Goal: Transaction & Acquisition: Purchase product/service

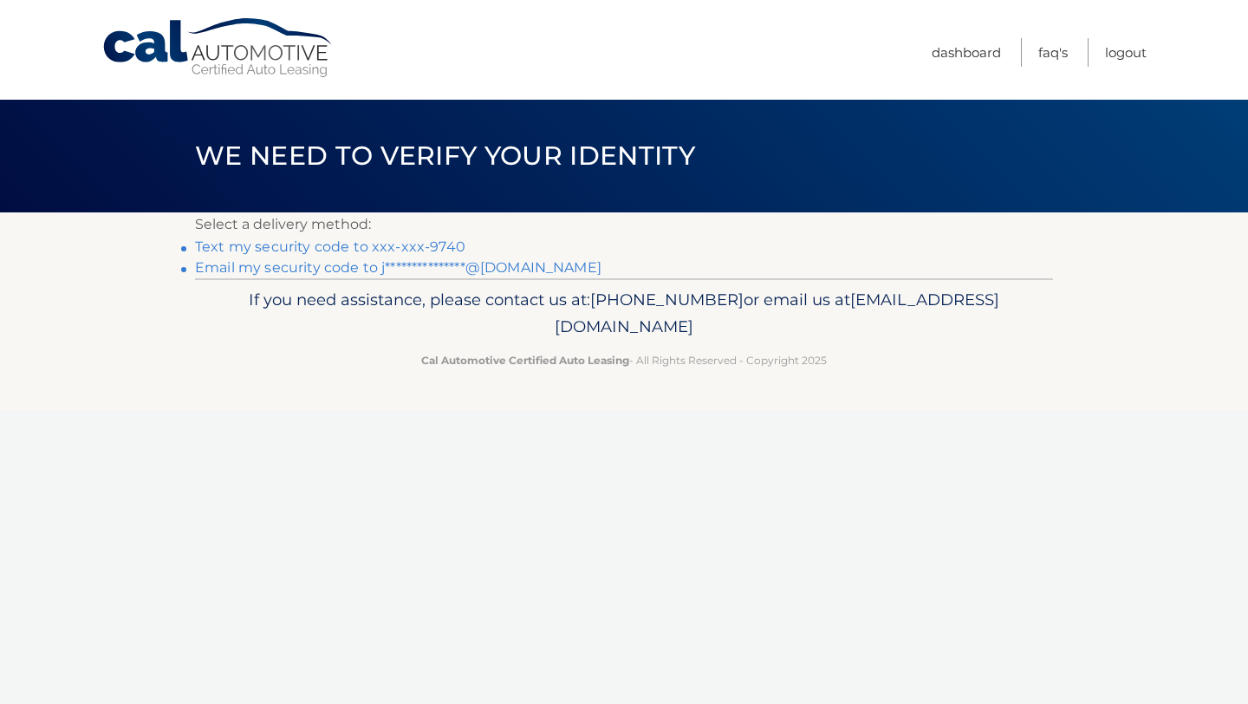
click at [439, 250] on link "Text my security code to xxx-xxx-9740" at bounding box center [330, 246] width 270 height 16
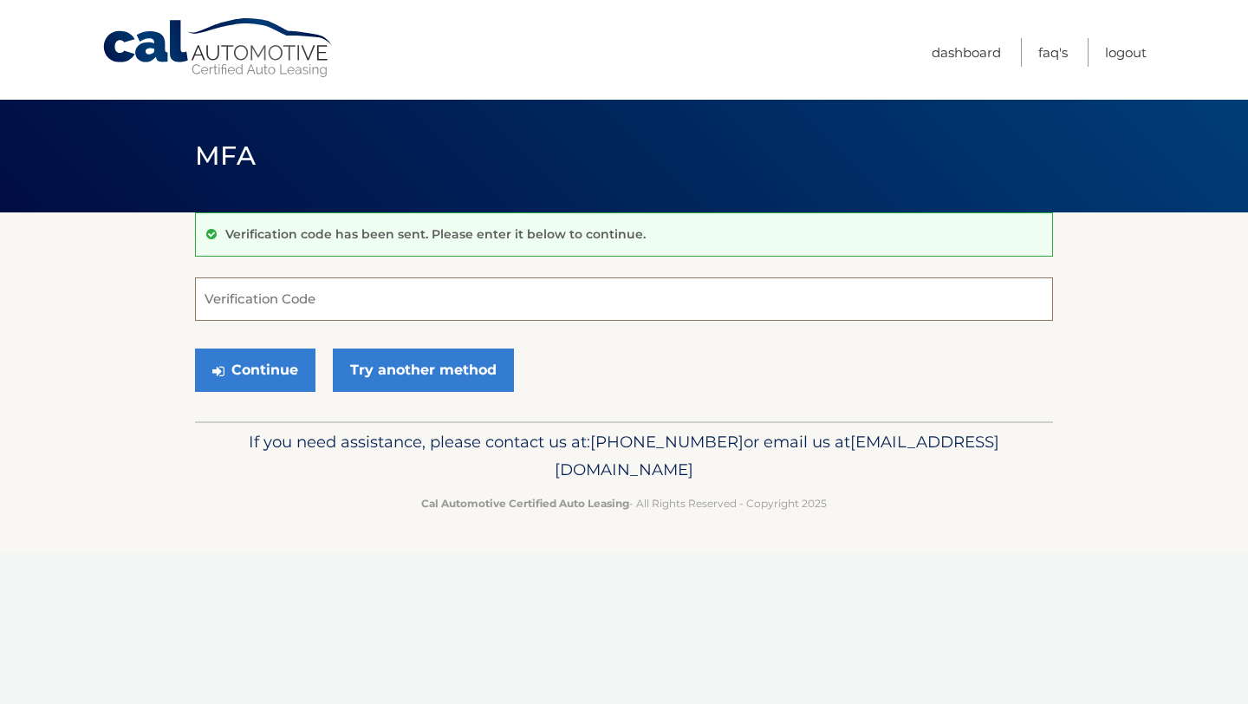
click at [401, 306] on input "Verification Code" at bounding box center [624, 298] width 858 height 43
type input "763764"
click at [288, 355] on button "Continue" at bounding box center [255, 369] width 120 height 43
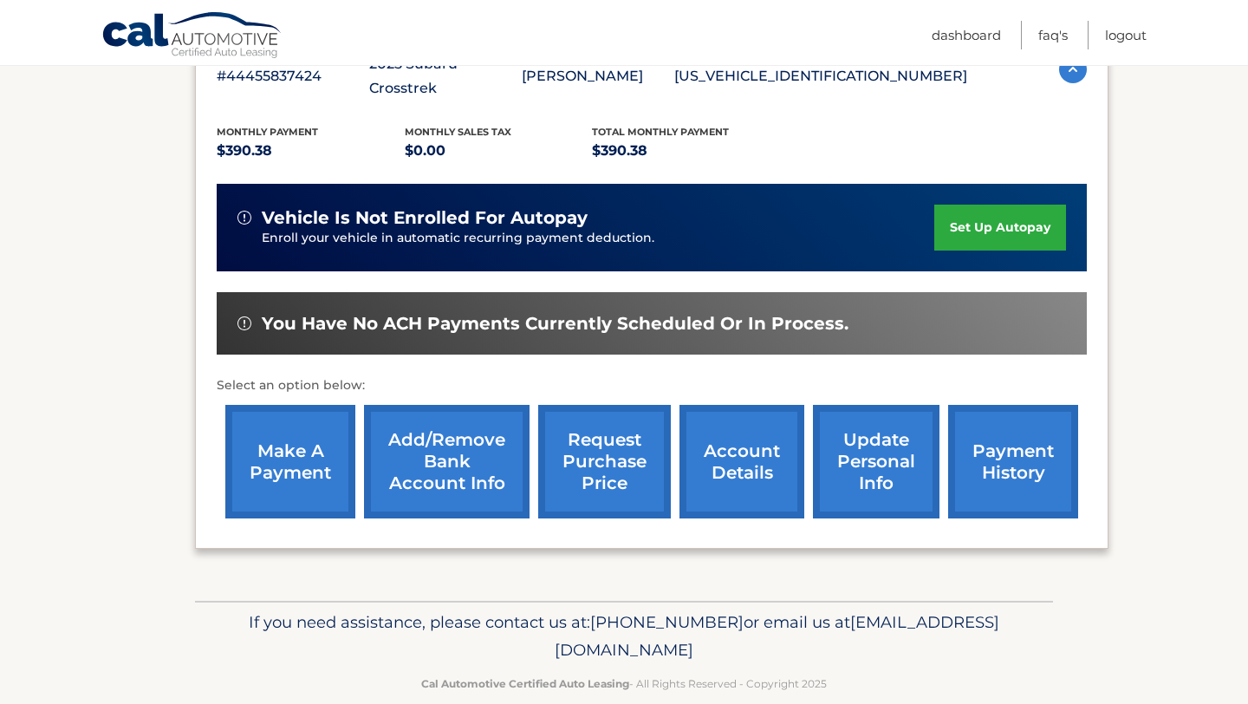
scroll to position [346, 0]
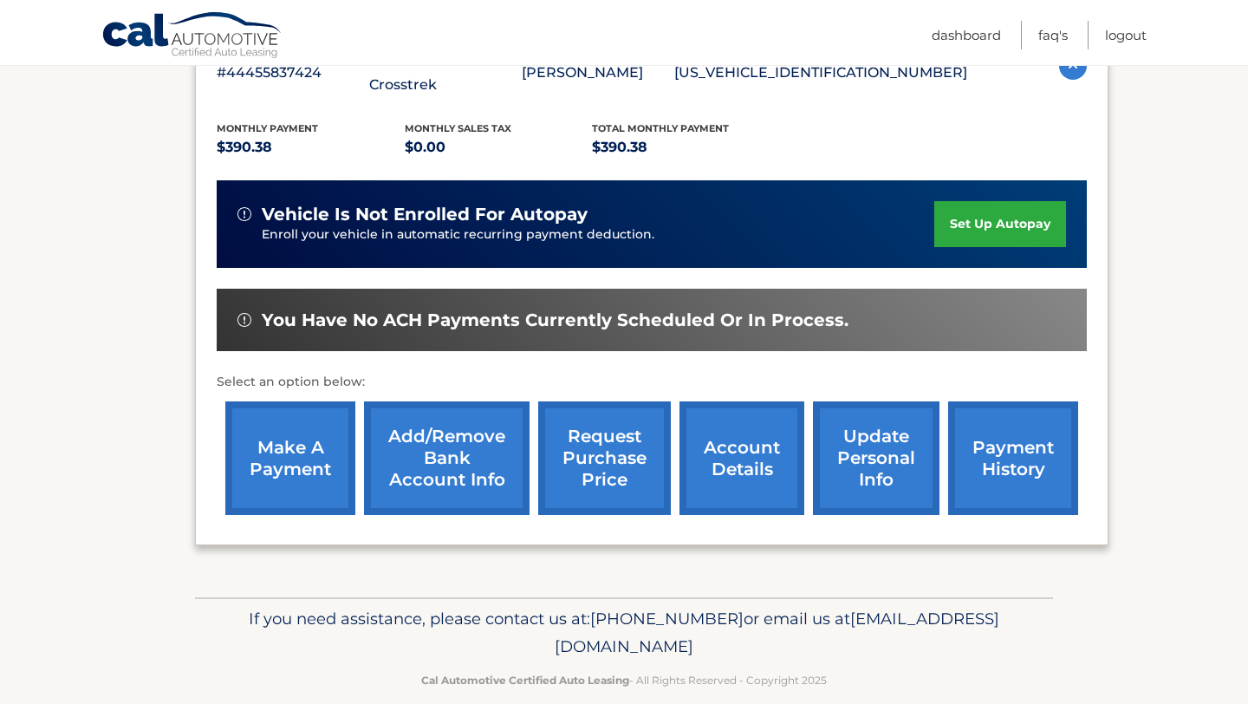
click at [290, 427] on link "make a payment" at bounding box center [290, 458] width 130 height 114
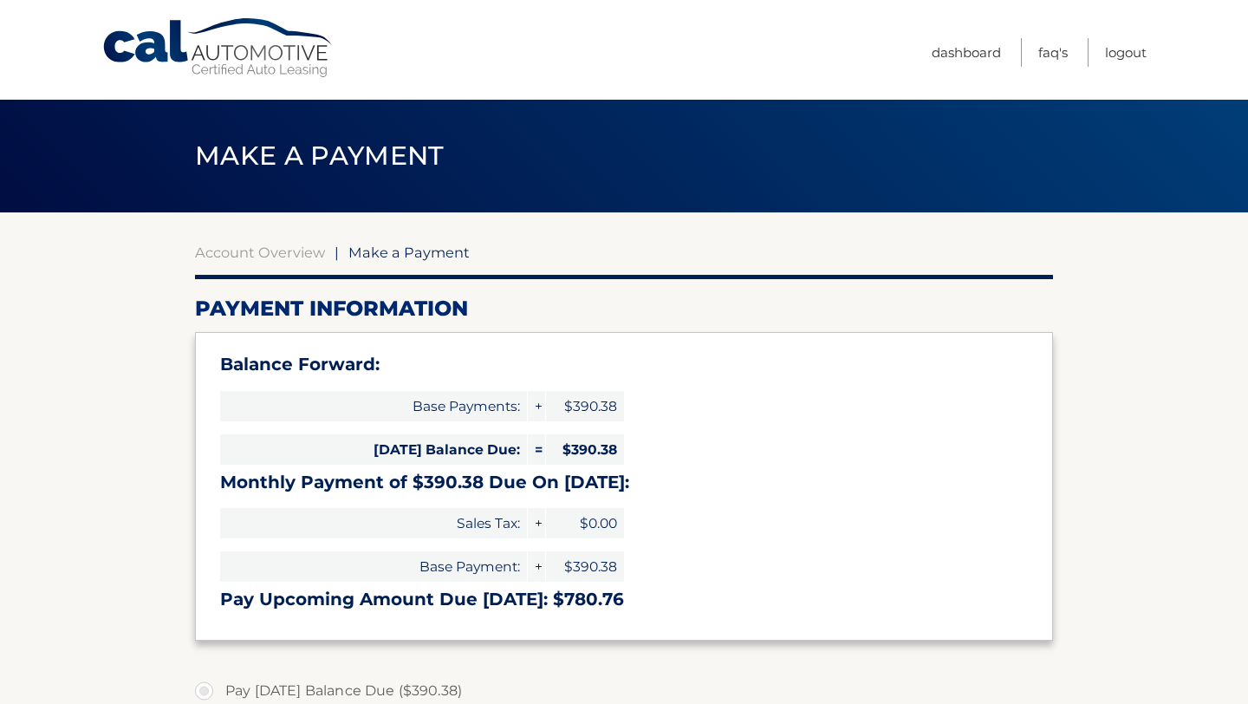
select select "NTdkODNhODgtZGFlMy00ZmJkLTg3NjctOGE1ZjYyZmFmZWU5"
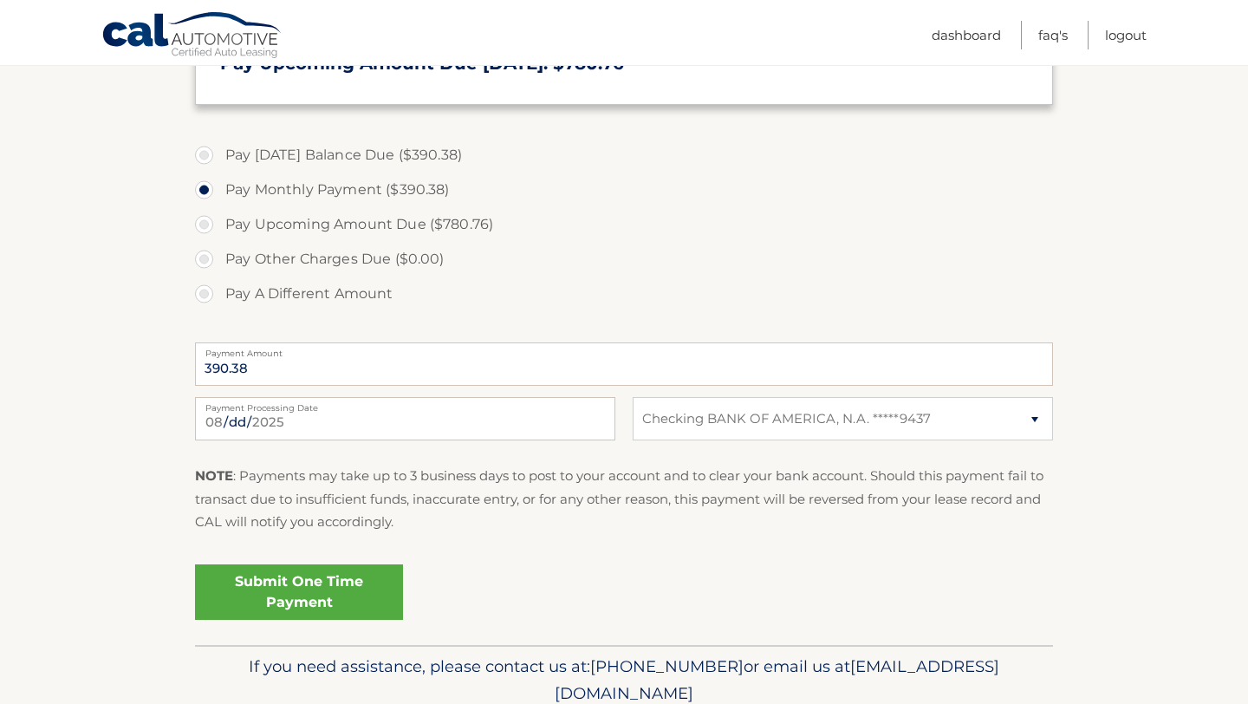
scroll to position [576, 0]
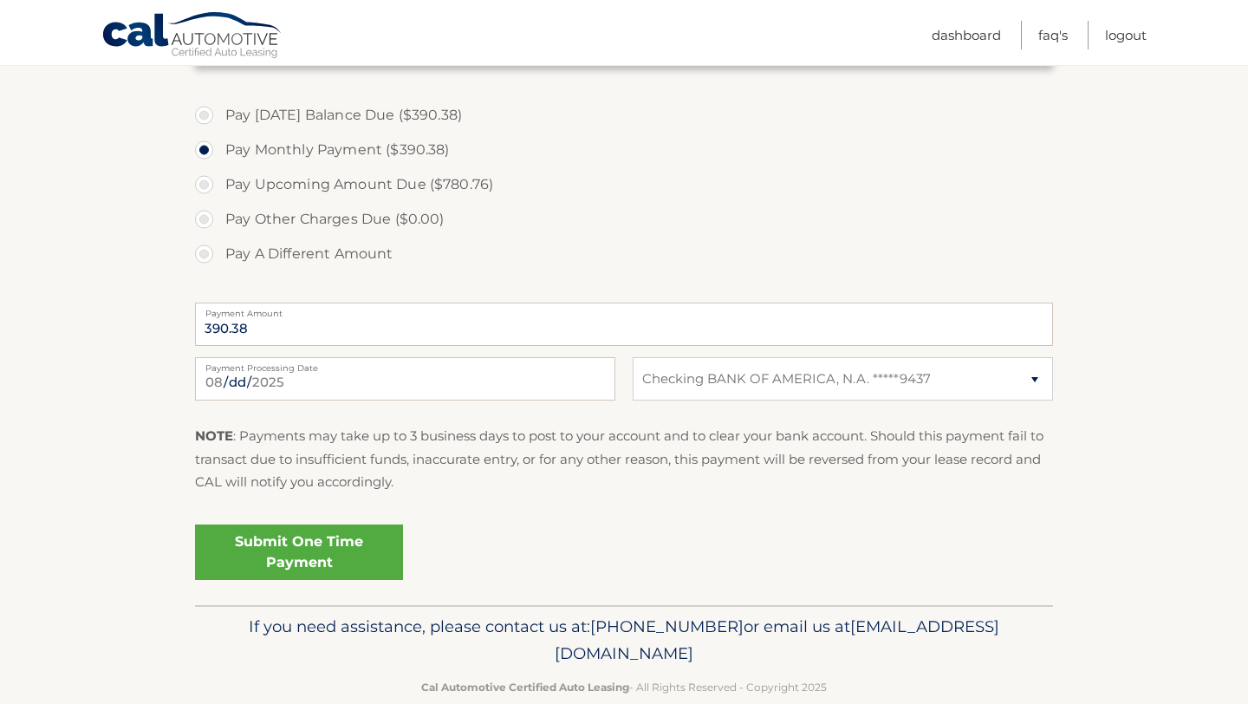
click at [324, 569] on link "Submit One Time Payment" at bounding box center [299, 551] width 208 height 55
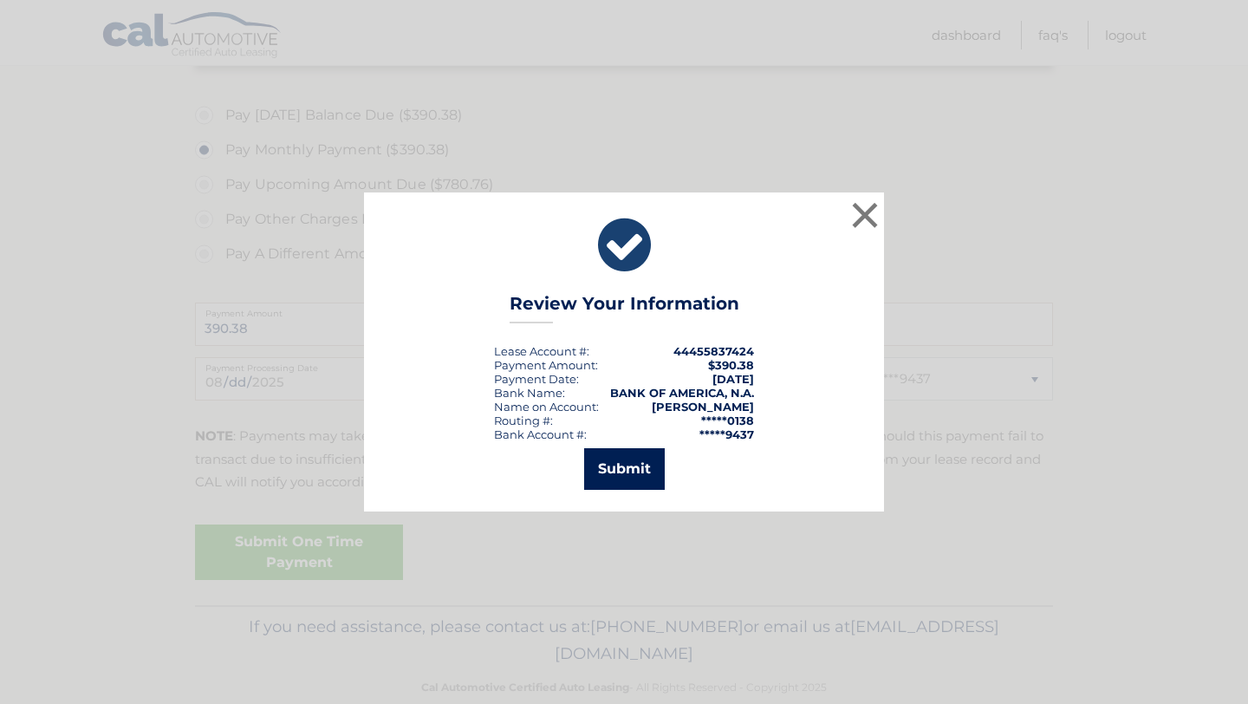
click at [638, 468] on button "Submit" at bounding box center [624, 469] width 81 height 42
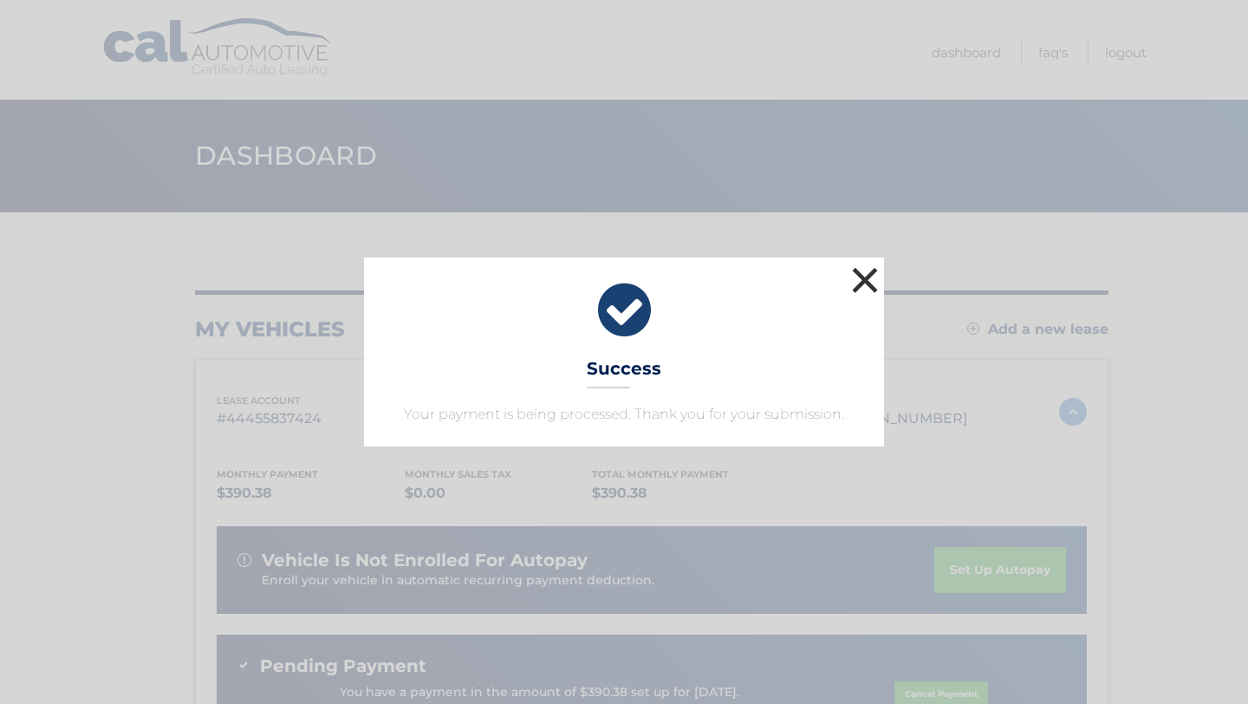
click at [862, 283] on button "×" at bounding box center [865, 280] width 35 height 35
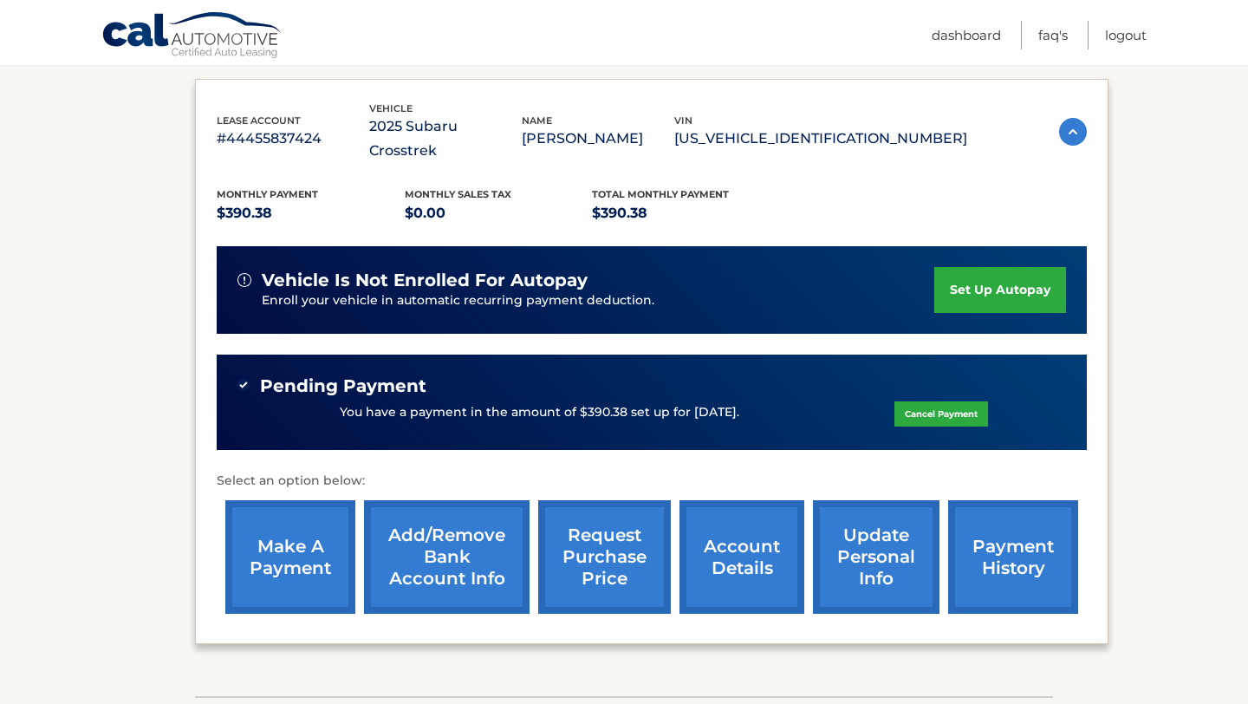
scroll to position [301, 0]
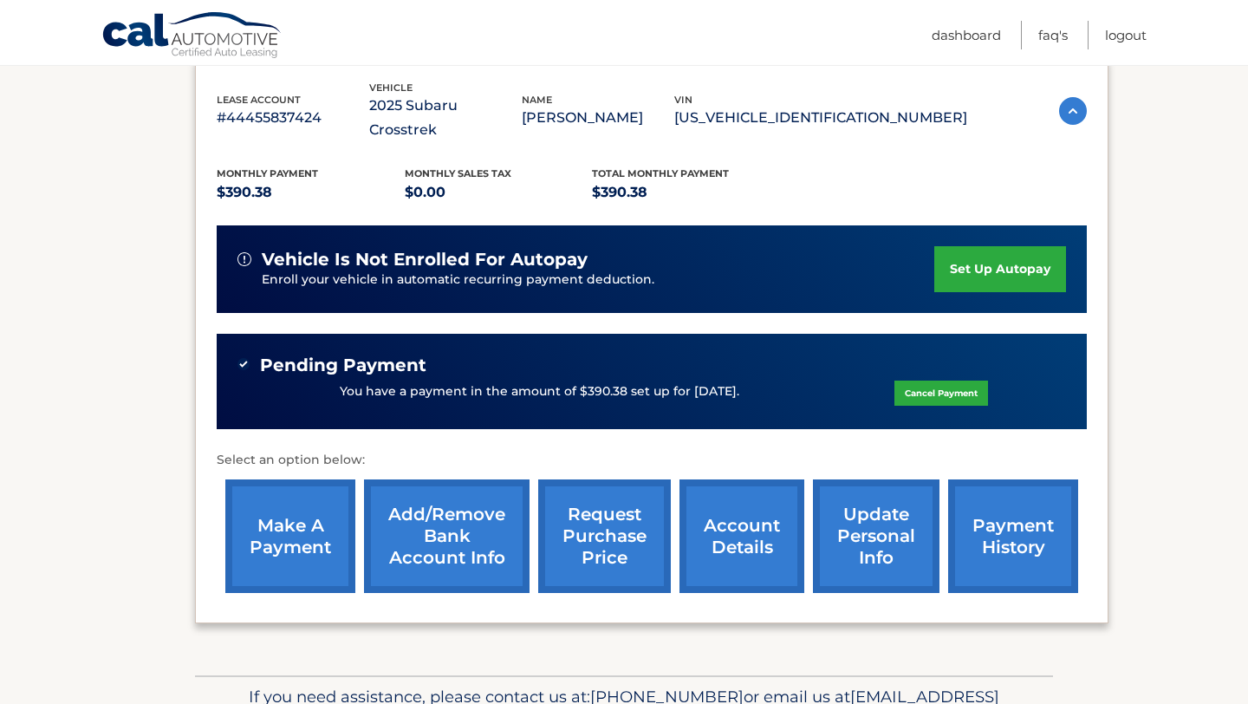
click at [999, 517] on link "payment history" at bounding box center [1013, 536] width 130 height 114
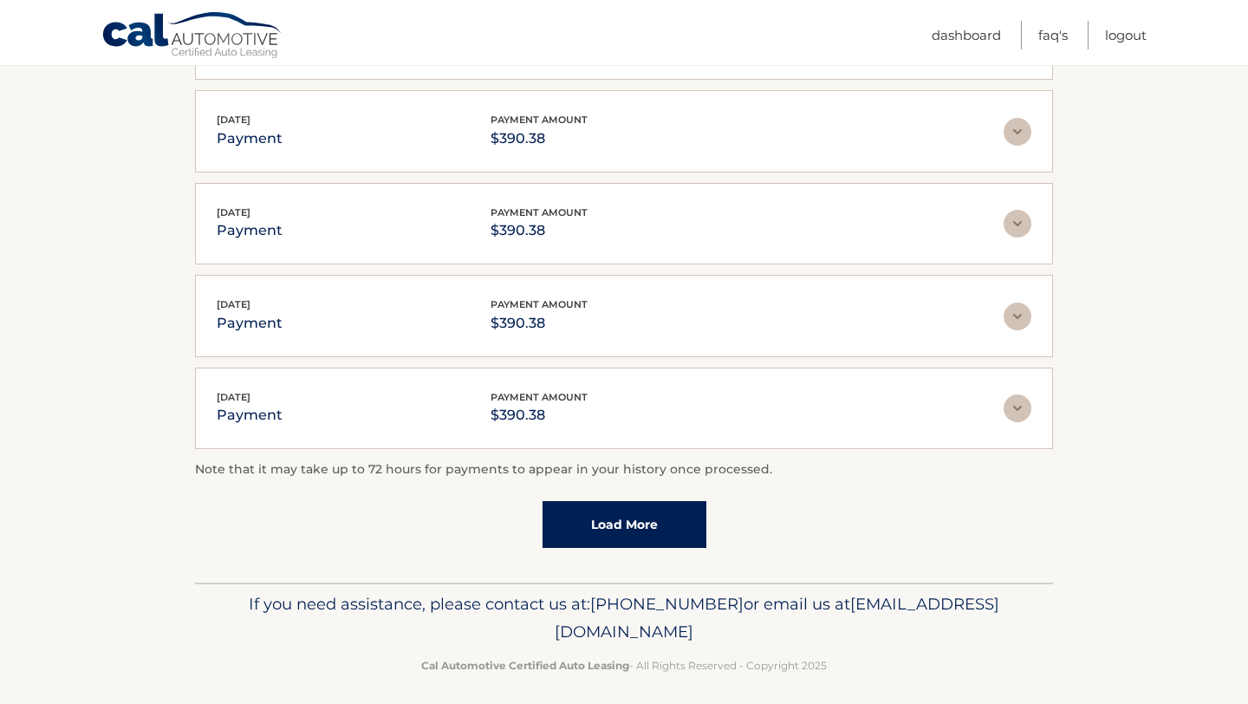
scroll to position [433, 0]
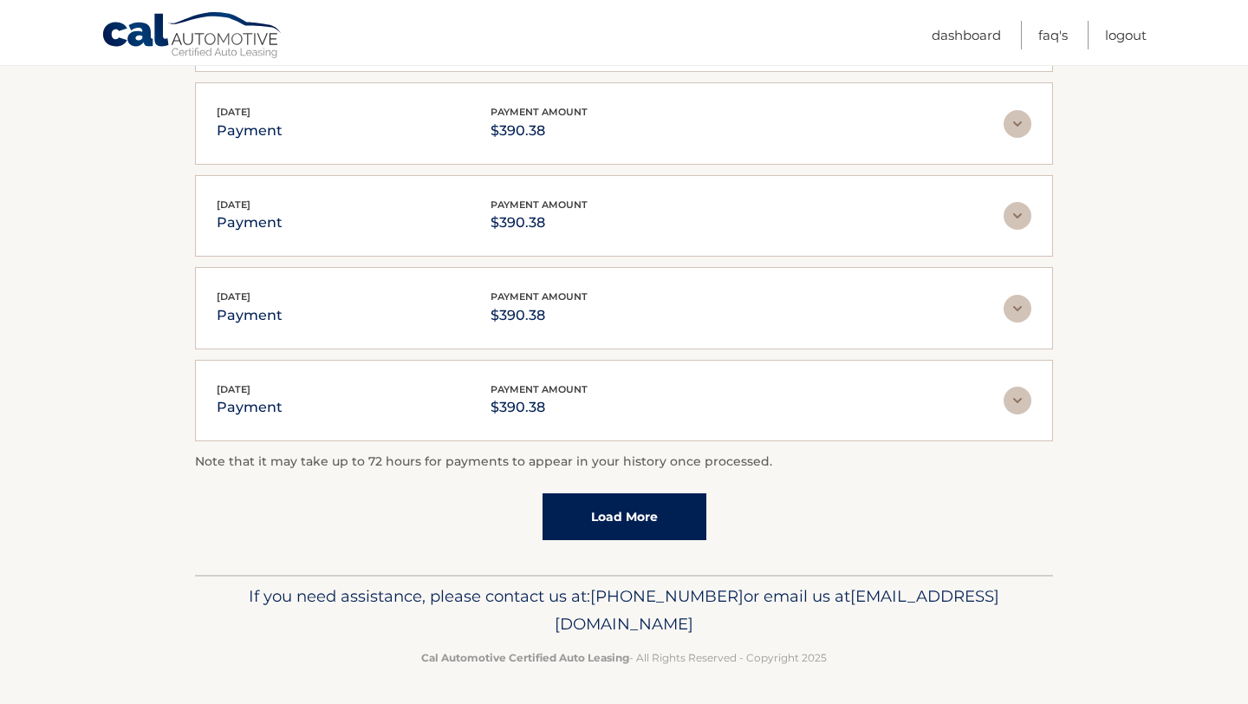
click at [590, 503] on link "Load More" at bounding box center [625, 516] width 164 height 47
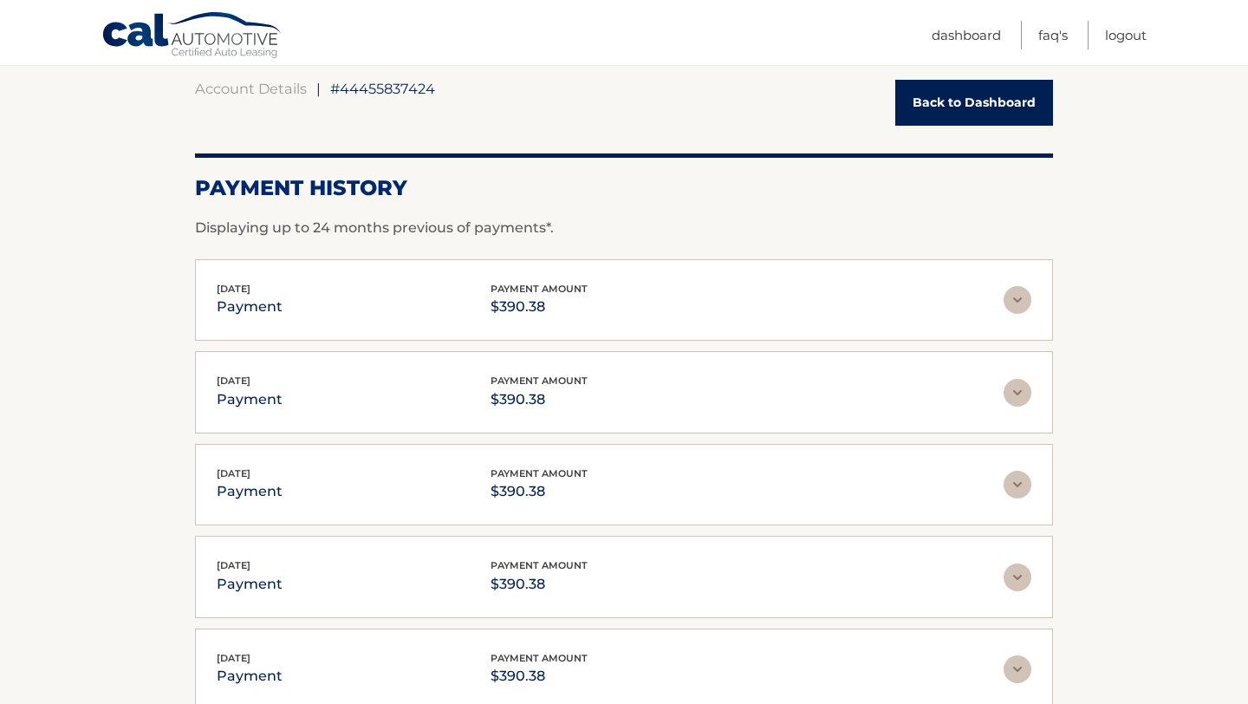
scroll to position [166, 0]
